Goal: Navigation & Orientation: Find specific page/section

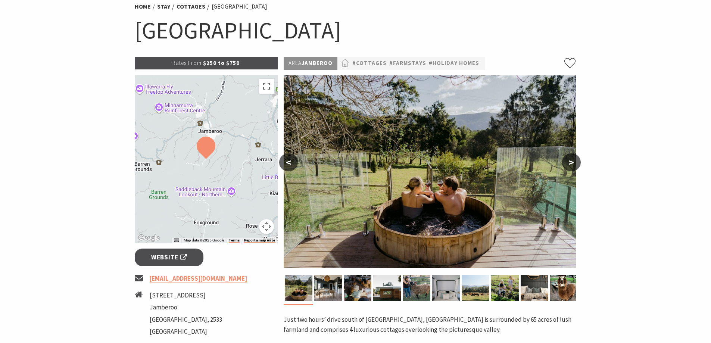
scroll to position [75, 0]
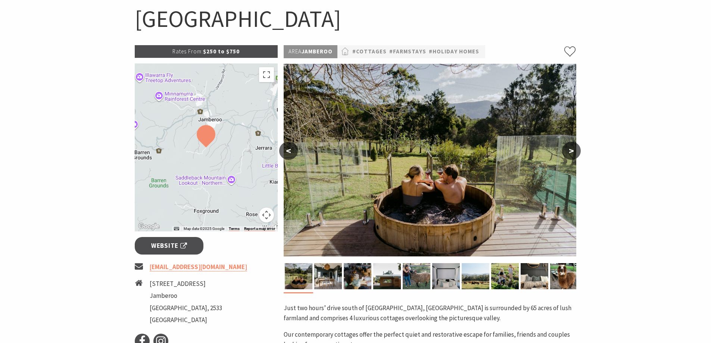
click at [572, 149] on button ">" at bounding box center [571, 151] width 19 height 18
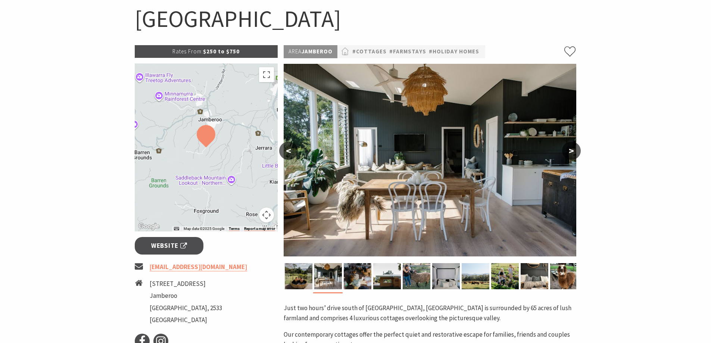
click at [572, 151] on button ">" at bounding box center [571, 151] width 19 height 18
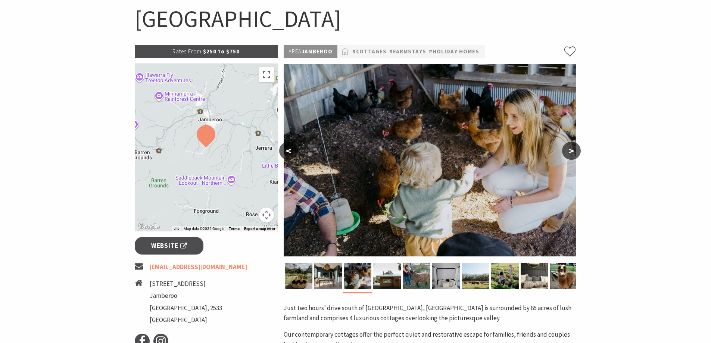
click at [292, 149] on button "<" at bounding box center [288, 151] width 19 height 18
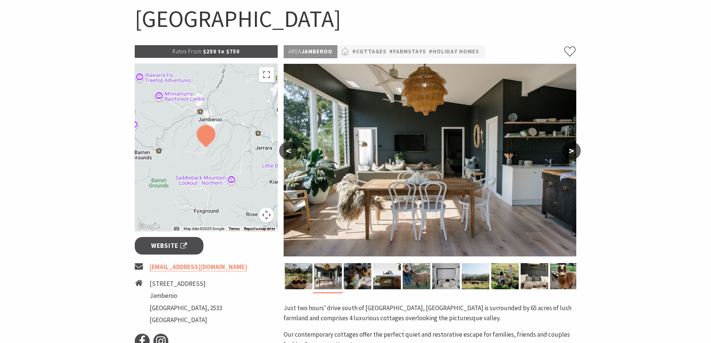
click at [571, 149] on button ">" at bounding box center [571, 151] width 19 height 18
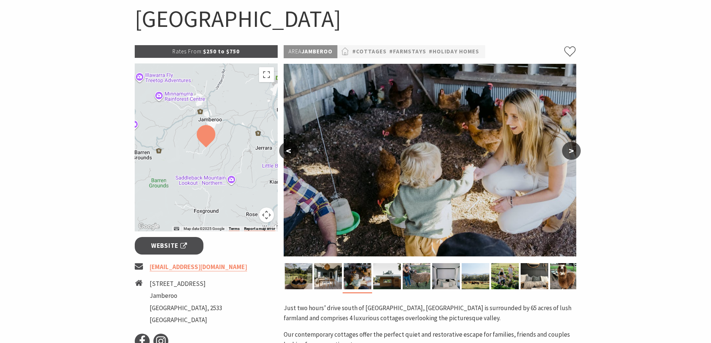
click at [573, 151] on button ">" at bounding box center [571, 151] width 19 height 18
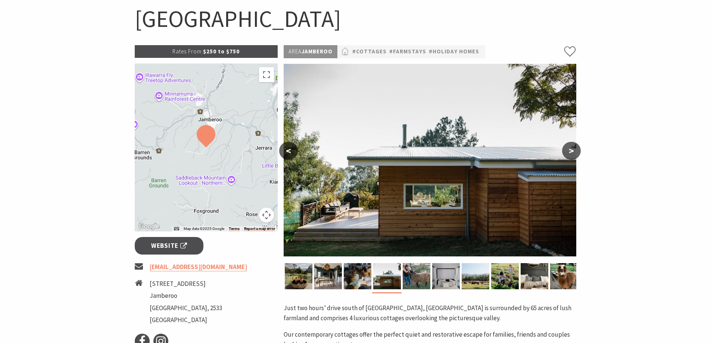
click at [573, 151] on button ">" at bounding box center [571, 151] width 19 height 18
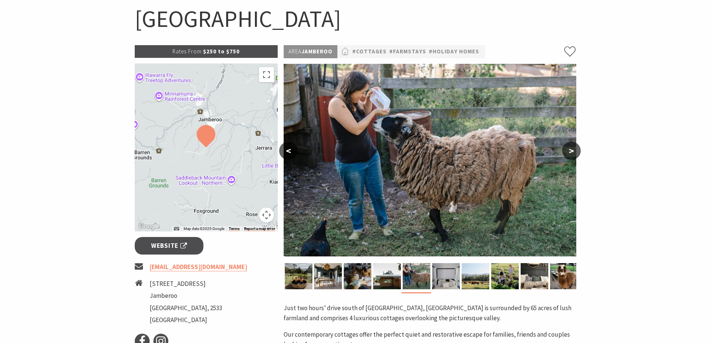
click at [573, 151] on button ">" at bounding box center [571, 151] width 19 height 18
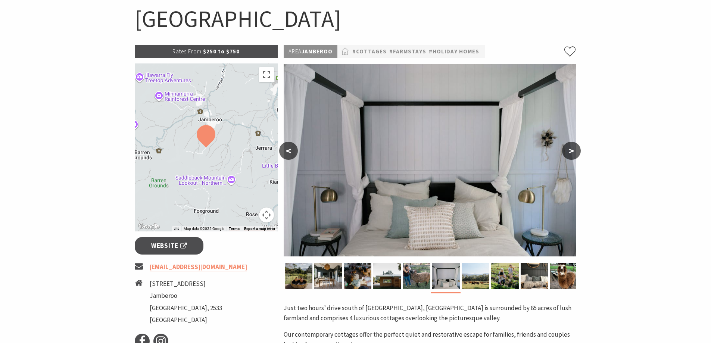
click at [573, 151] on button ">" at bounding box center [571, 151] width 19 height 18
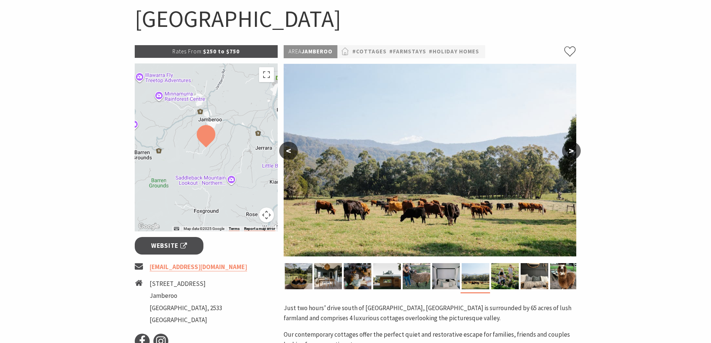
click at [573, 151] on button ">" at bounding box center [571, 151] width 19 height 18
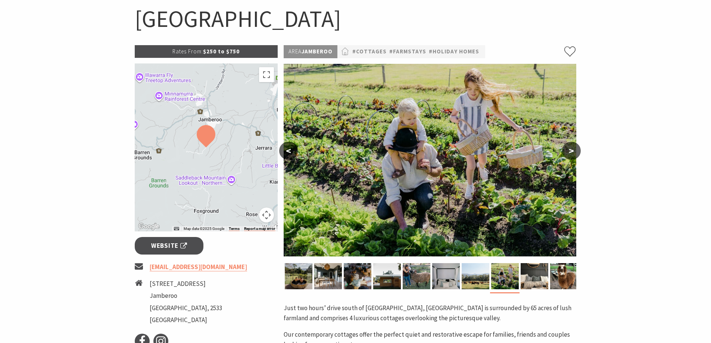
click at [572, 149] on button ">" at bounding box center [571, 151] width 19 height 18
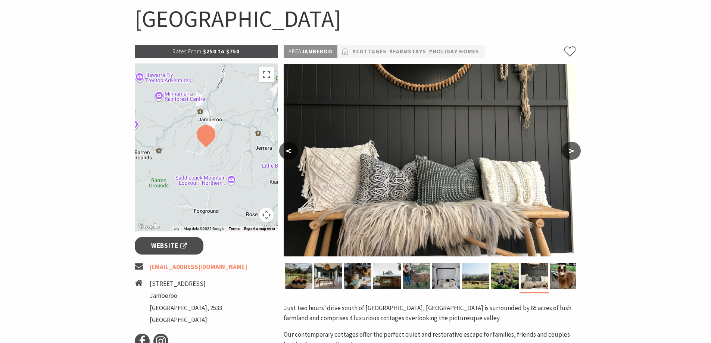
click at [572, 149] on button ">" at bounding box center [571, 151] width 19 height 18
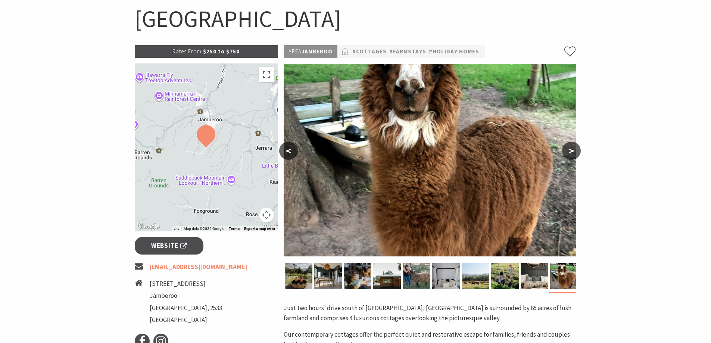
click at [571, 150] on button ">" at bounding box center [571, 151] width 19 height 18
click at [572, 151] on button ">" at bounding box center [571, 151] width 19 height 18
drag, startPoint x: 690, startPoint y: 227, endPoint x: 685, endPoint y: 225, distance: 5.5
click at [689, 227] on section "Home Stay Cottages [GEOGRAPHIC_DATA] [GEOGRAPHIC_DATA] Rates From: $250 to $750…" at bounding box center [355, 271] width 711 height 610
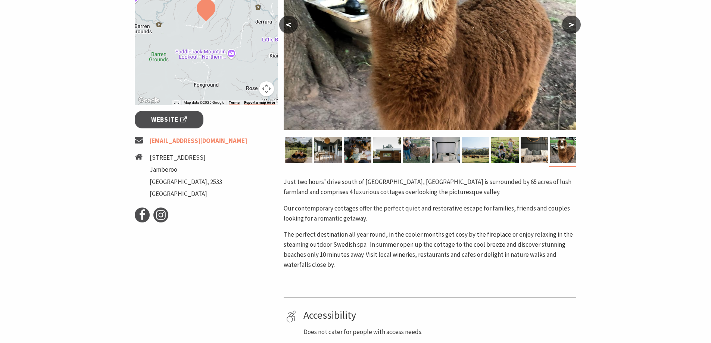
scroll to position [149, 0]
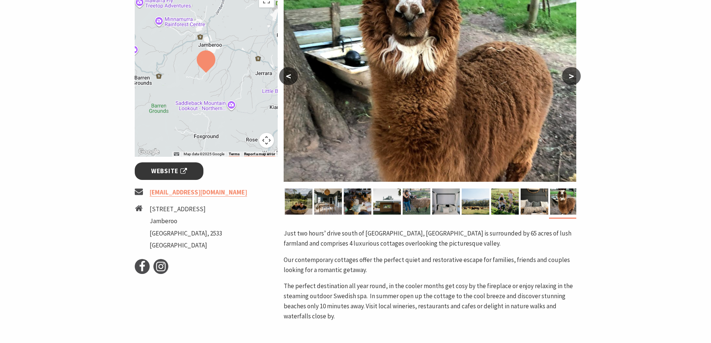
click at [159, 173] on span "Website" at bounding box center [169, 171] width 36 height 10
